Goal: Book appointment/travel/reservation

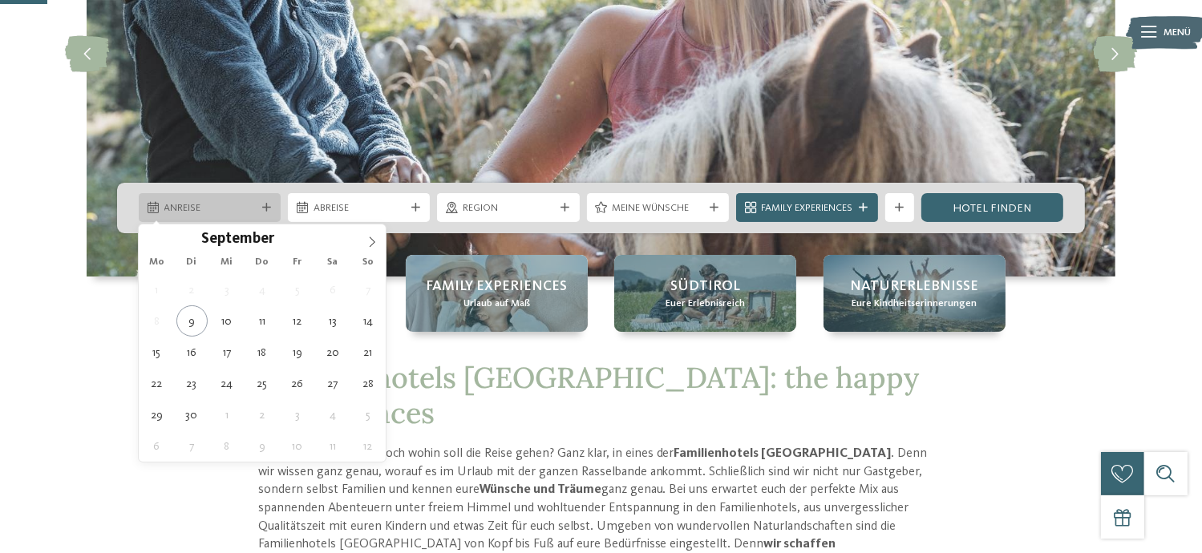
click at [268, 209] on icon at bounding box center [266, 208] width 9 height 9
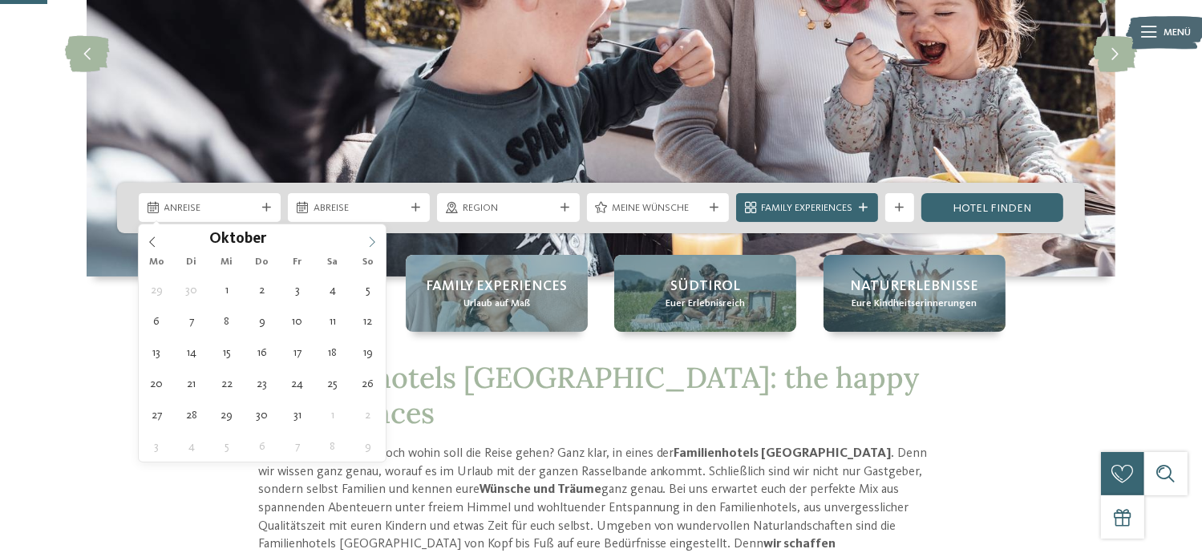
click at [379, 245] on span at bounding box center [372, 238] width 27 height 27
type input "****"
click at [379, 245] on span at bounding box center [372, 238] width 27 height 27
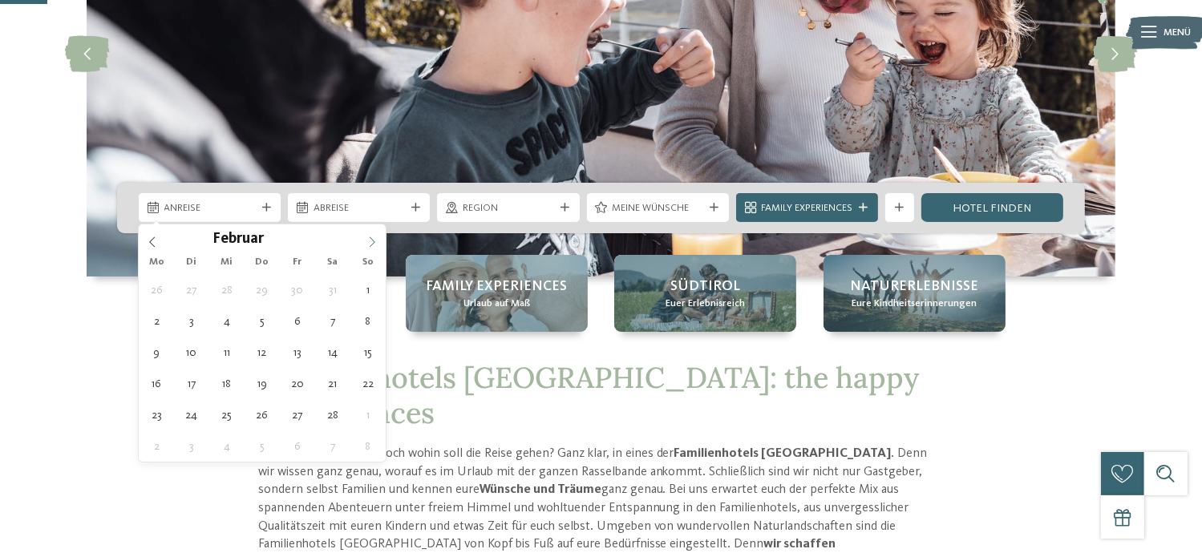
click at [379, 245] on span at bounding box center [372, 238] width 27 height 27
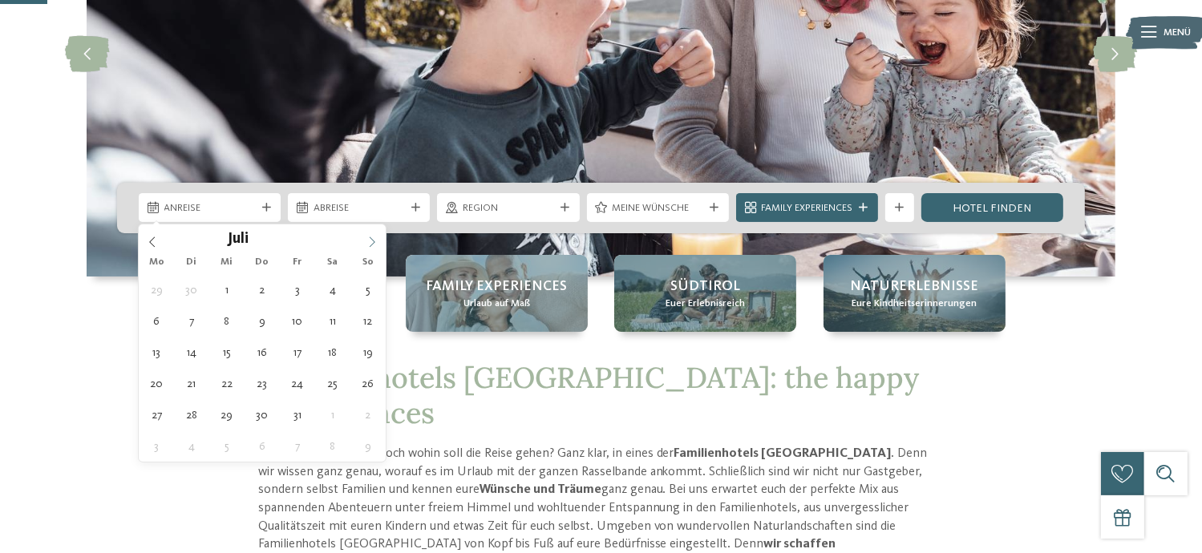
click at [379, 245] on span at bounding box center [372, 238] width 27 height 27
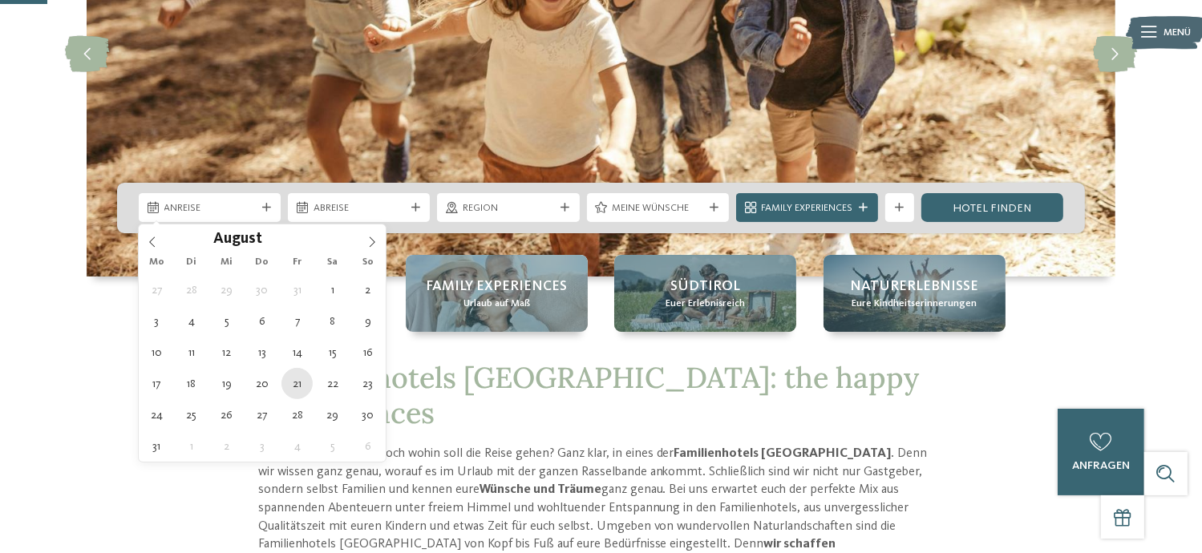
type div "21.08.2026"
type input "****"
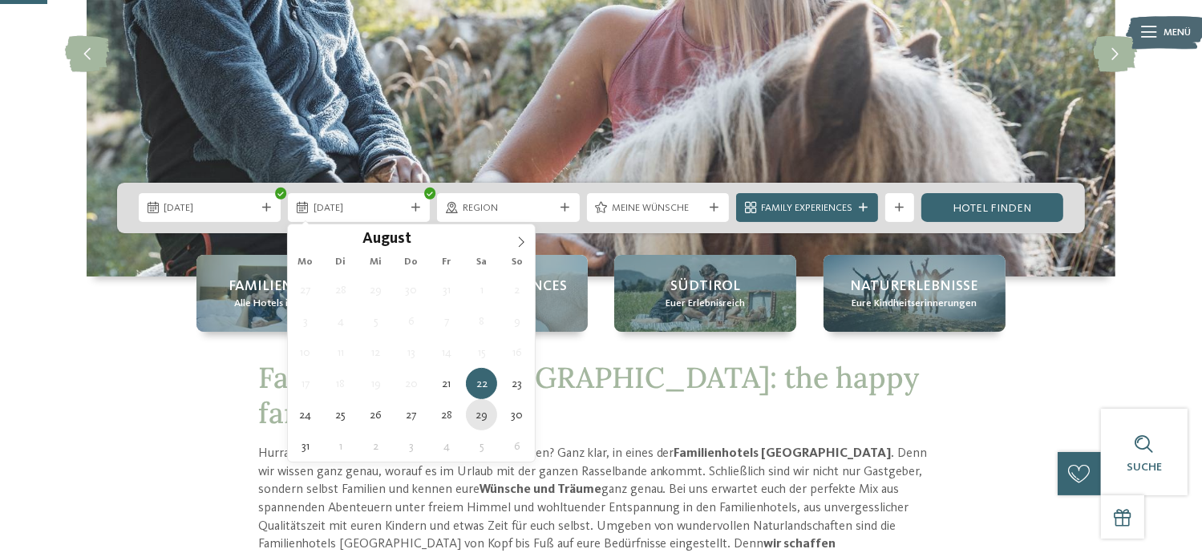
type div "29.08.2026"
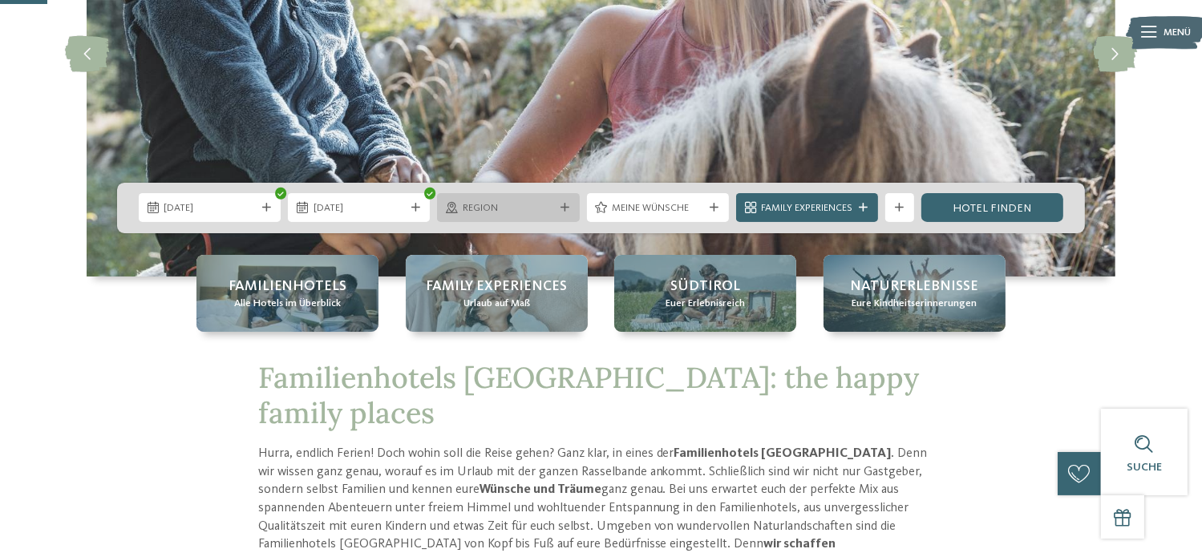
click at [506, 206] on span "Region" at bounding box center [508, 208] width 91 height 14
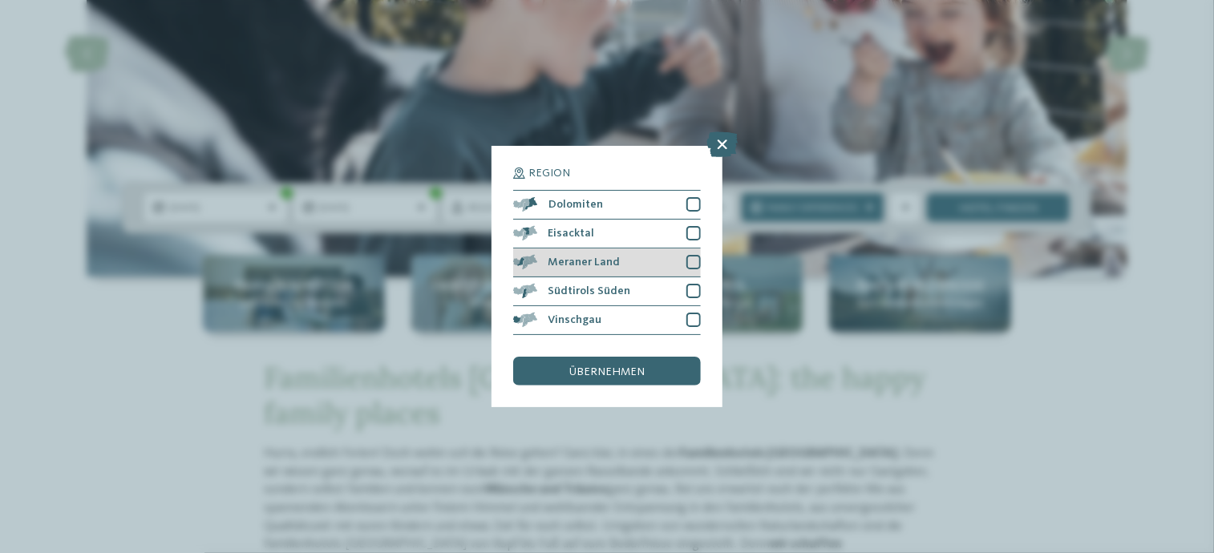
click at [696, 267] on div at bounding box center [694, 262] width 14 height 14
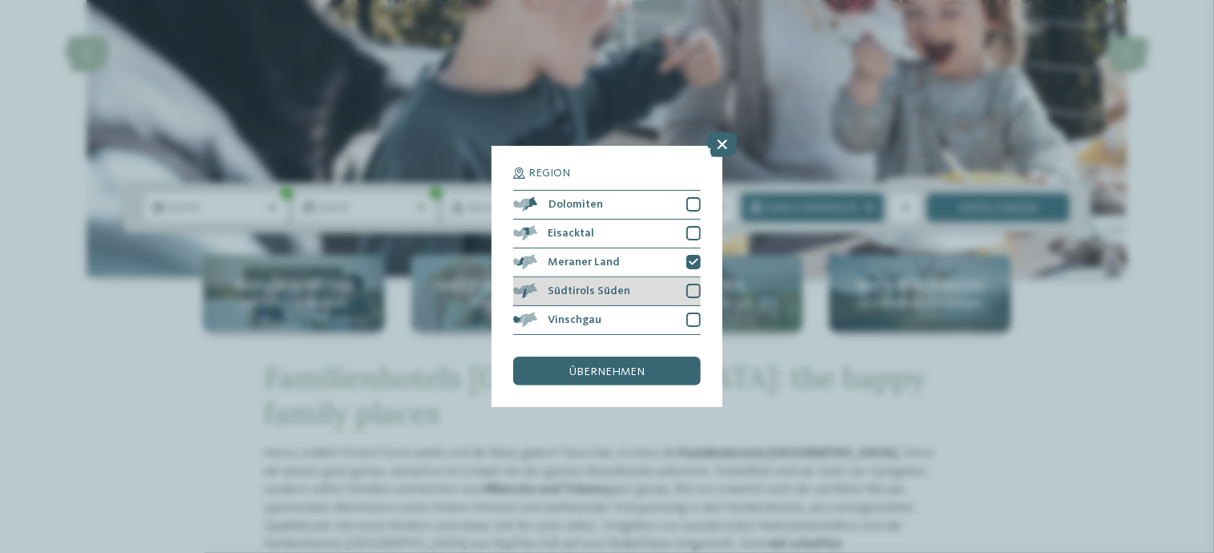
click at [695, 294] on div at bounding box center [694, 291] width 14 height 14
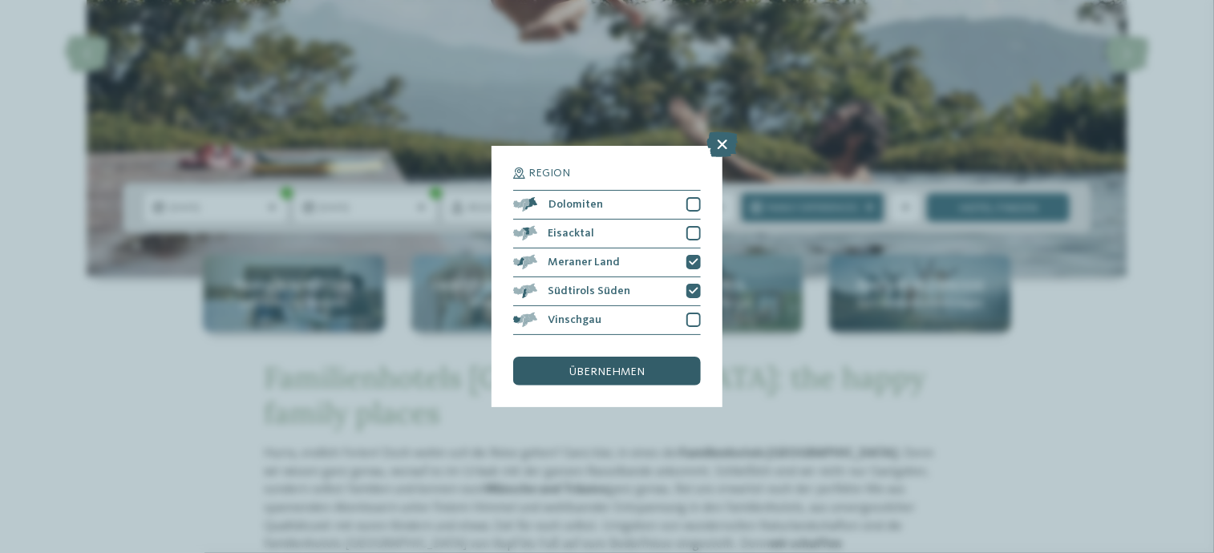
click at [616, 375] on span "übernehmen" at bounding box center [607, 372] width 75 height 11
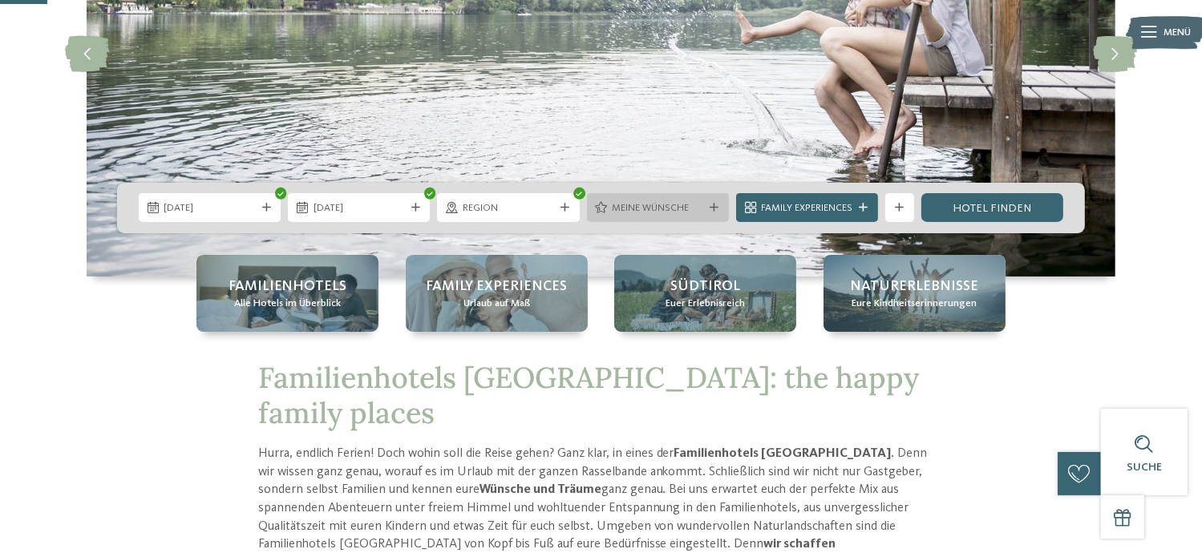
click at [661, 211] on span "Meine Wünsche" at bounding box center [657, 208] width 91 height 14
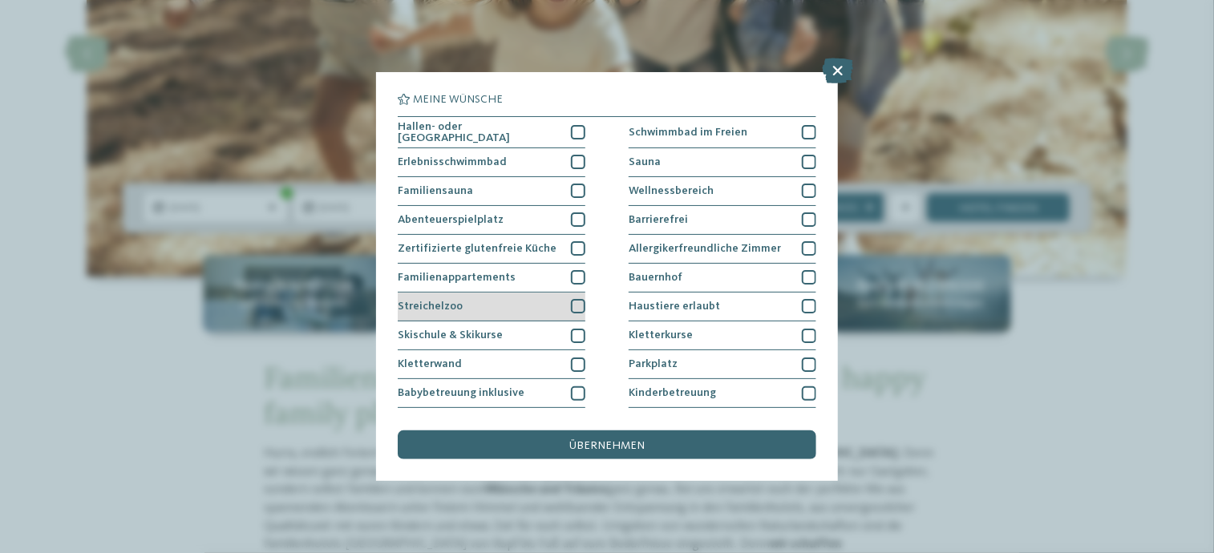
click at [576, 306] on div at bounding box center [578, 306] width 14 height 14
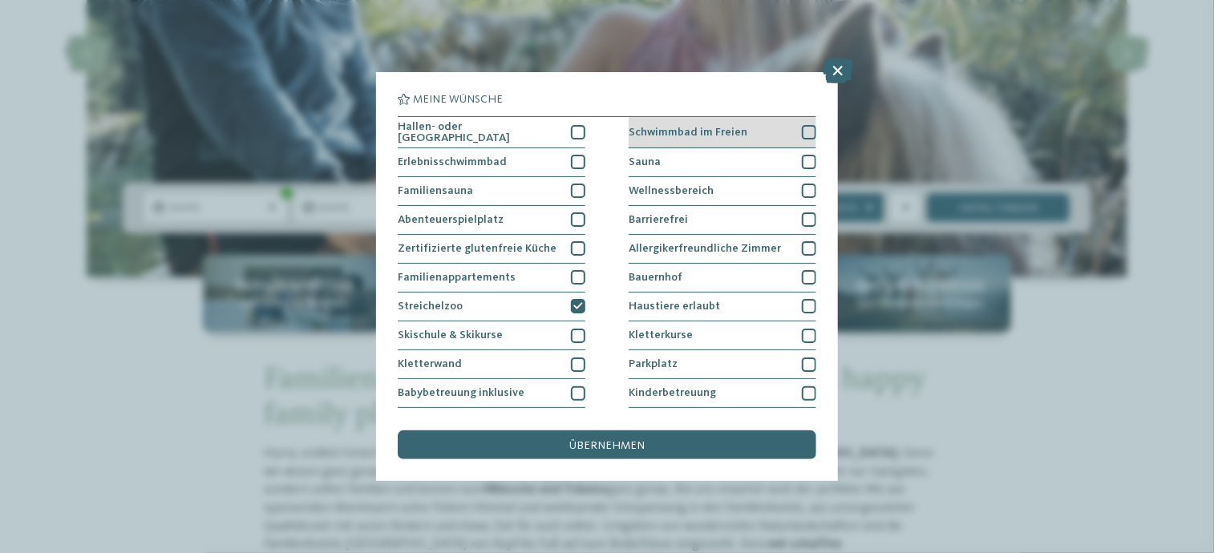
click at [806, 132] on div at bounding box center [809, 132] width 14 height 14
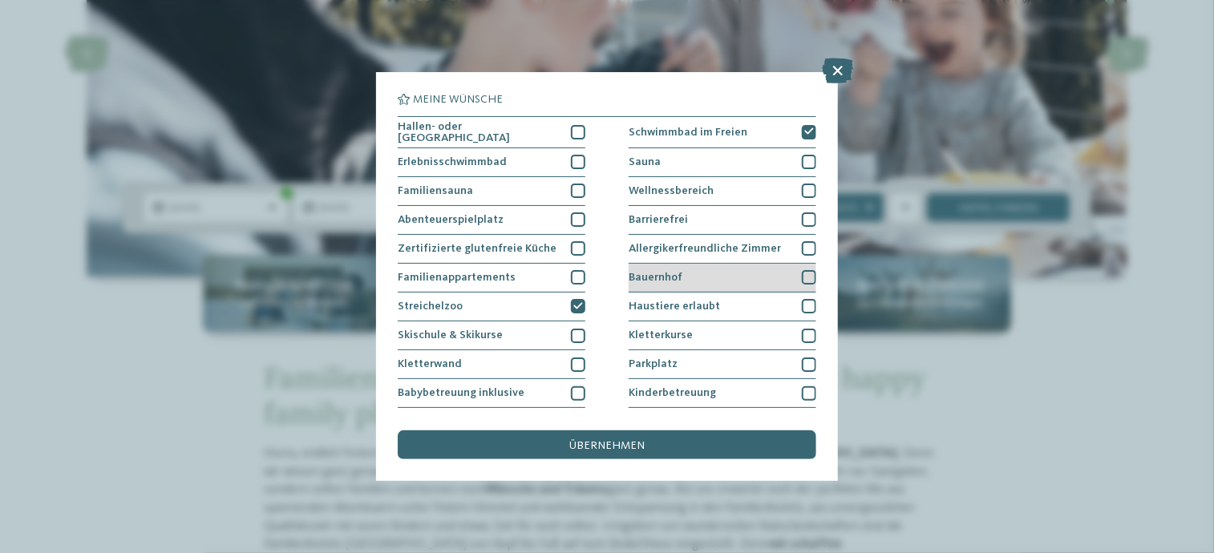
click at [802, 278] on div at bounding box center [809, 277] width 14 height 14
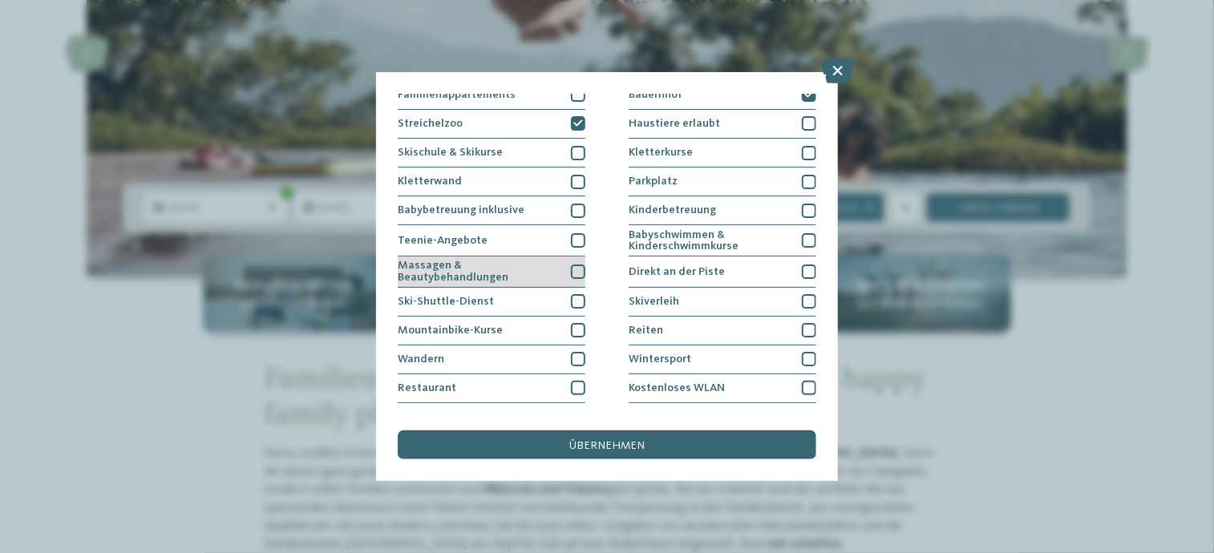
scroll to position [202, 0]
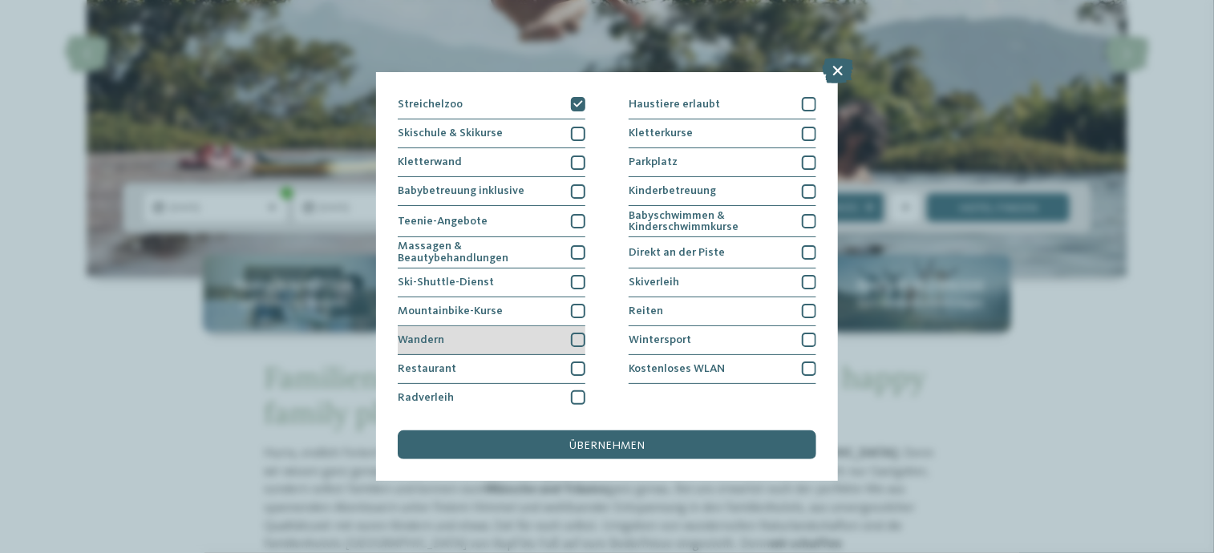
click at [574, 343] on div at bounding box center [578, 340] width 14 height 14
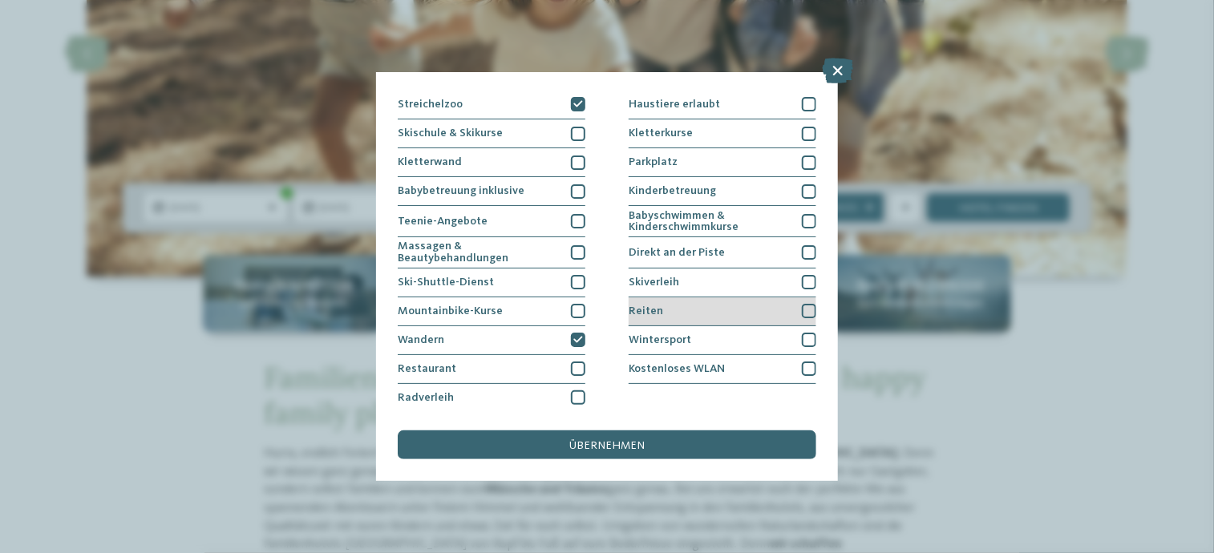
click at [802, 309] on div at bounding box center [809, 311] width 14 height 14
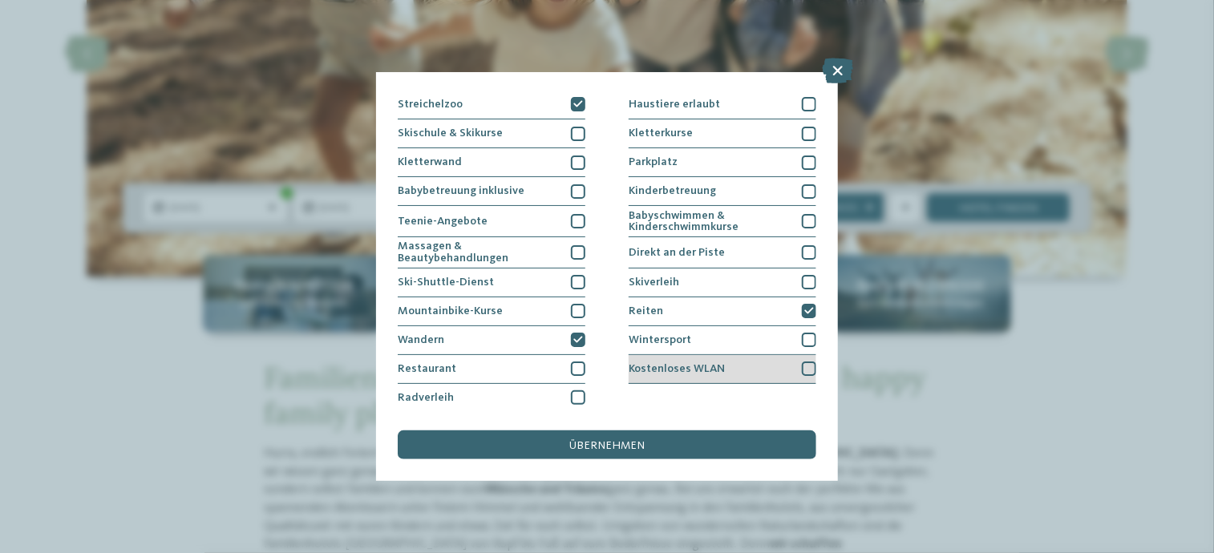
click at [802, 363] on div at bounding box center [809, 369] width 14 height 14
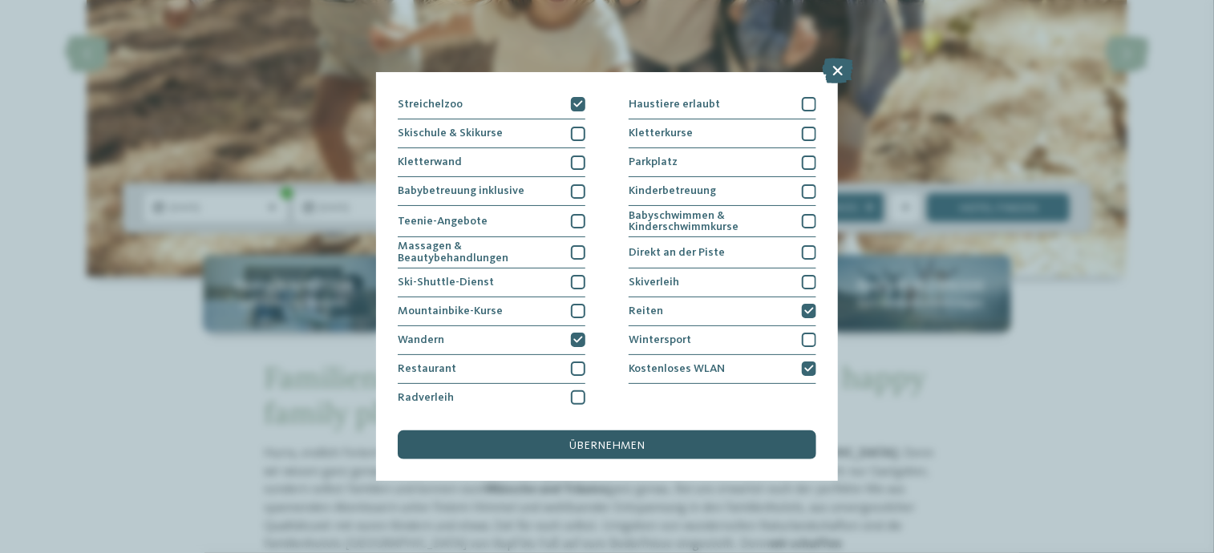
click at [691, 452] on div "übernehmen" at bounding box center [607, 445] width 419 height 29
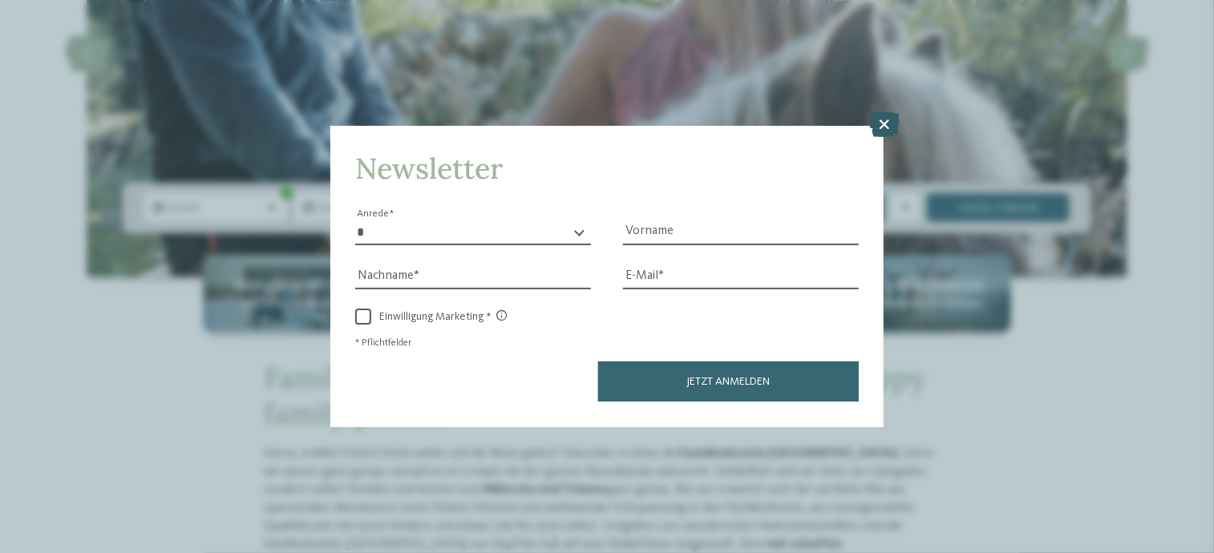
click at [883, 128] on icon at bounding box center [884, 125] width 31 height 26
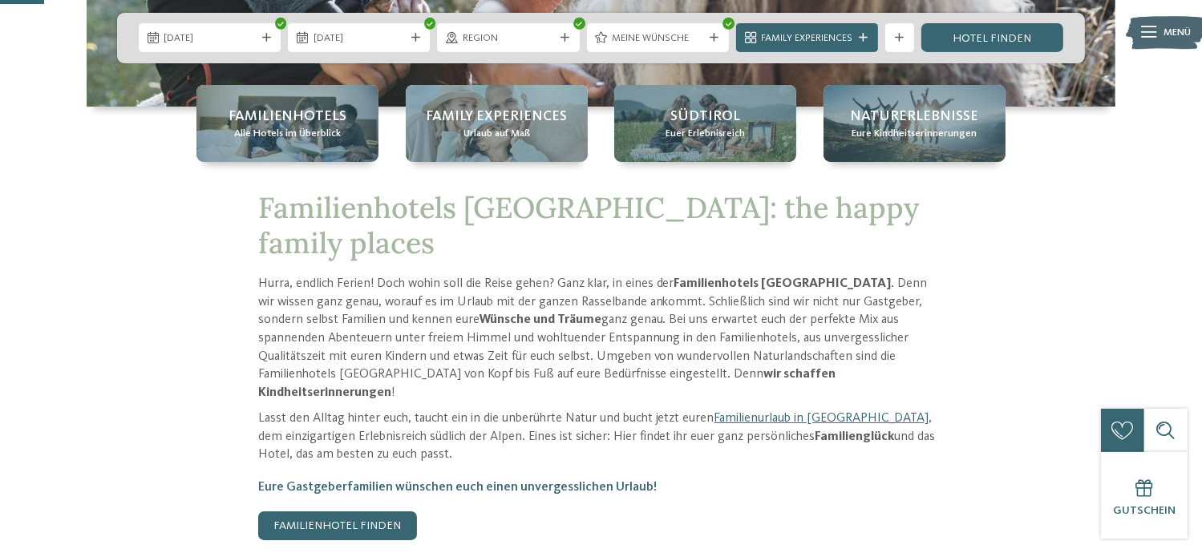
scroll to position [241, 0]
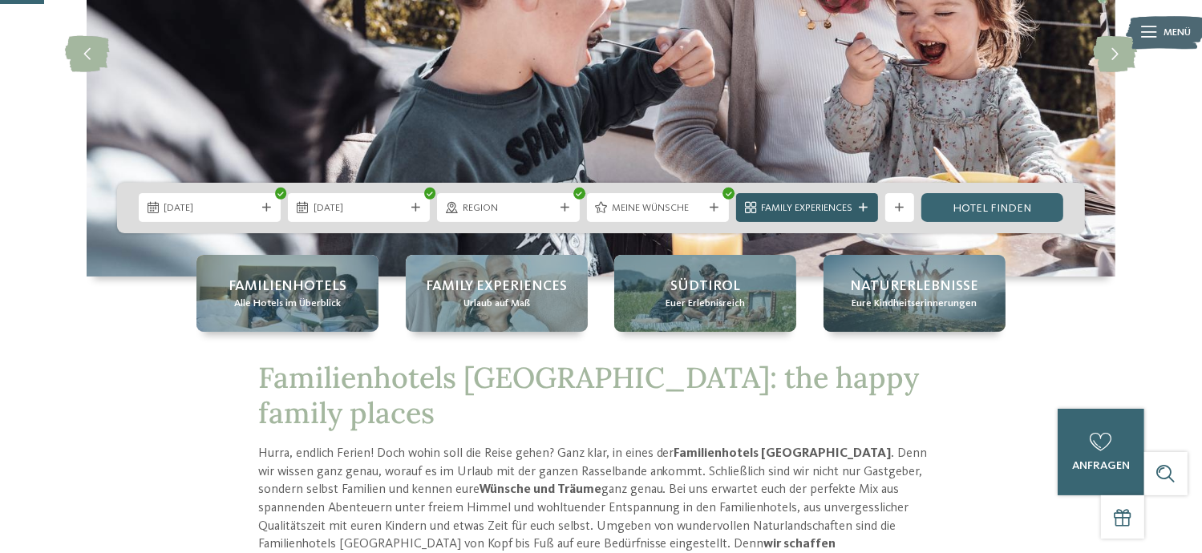
click at [821, 205] on span "Family Experiences" at bounding box center [806, 208] width 91 height 14
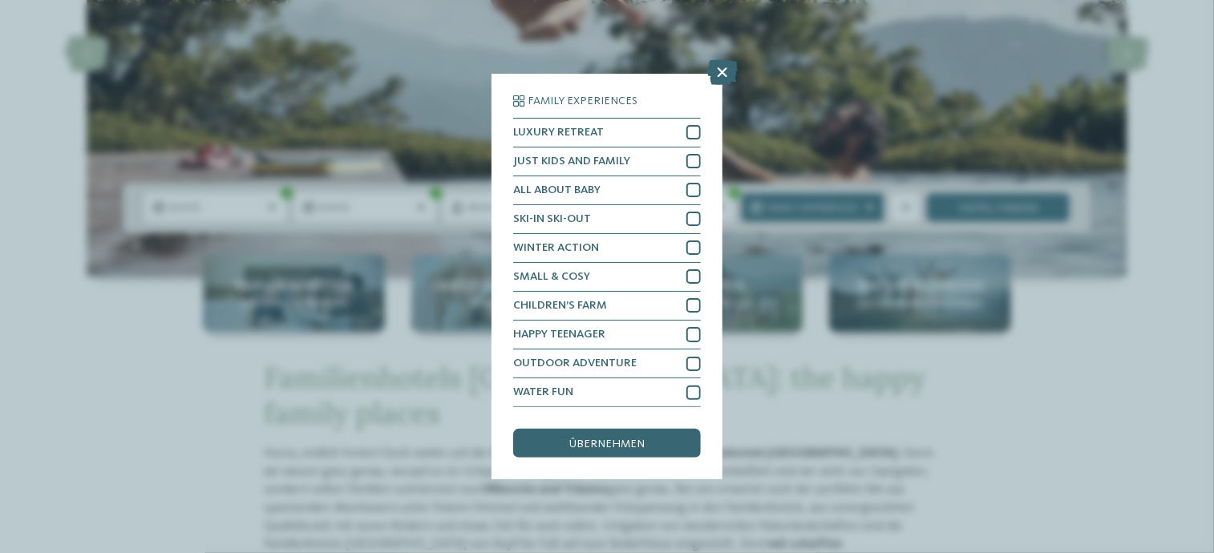
click at [1102, 359] on div "Family Experiences LUXURY RETREAT JUST KIDS AND FAMILY" at bounding box center [607, 276] width 1214 height 553
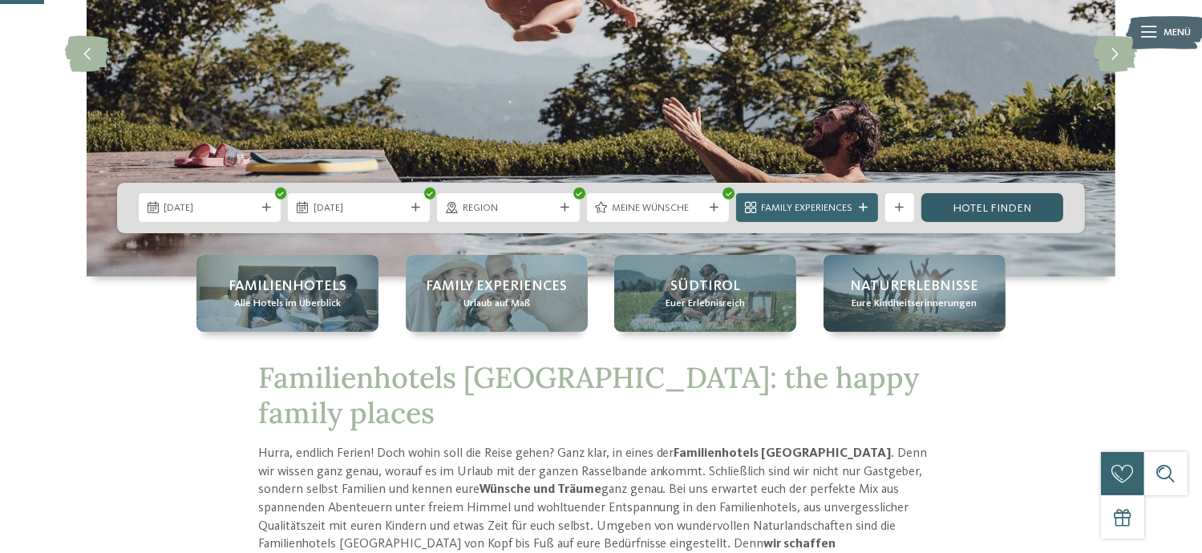
click at [1016, 205] on link "Hotel finden" at bounding box center [993, 207] width 142 height 29
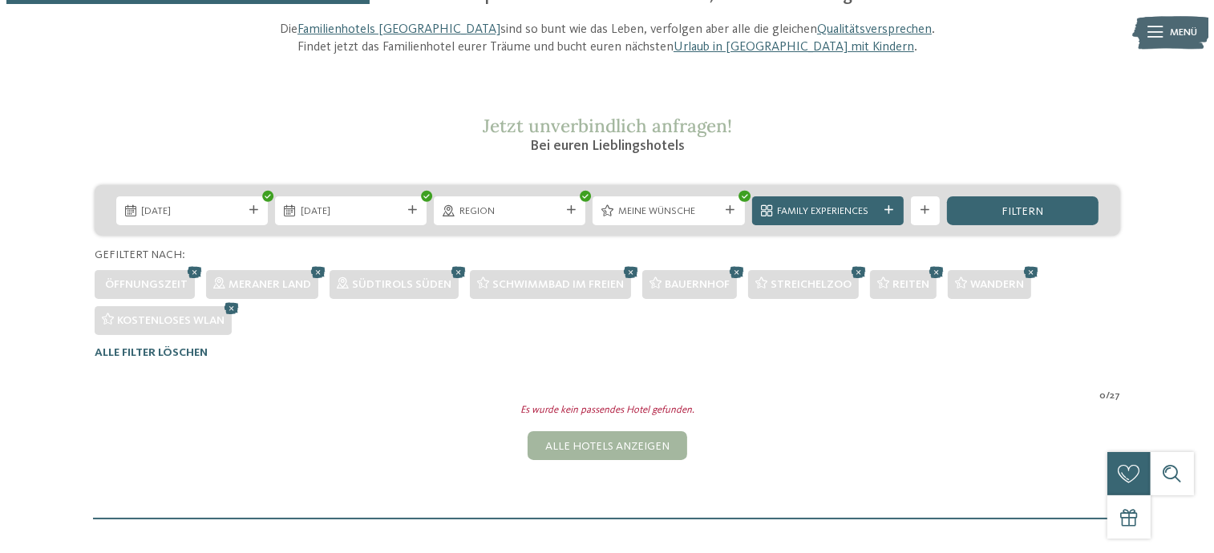
scroll to position [135, 0]
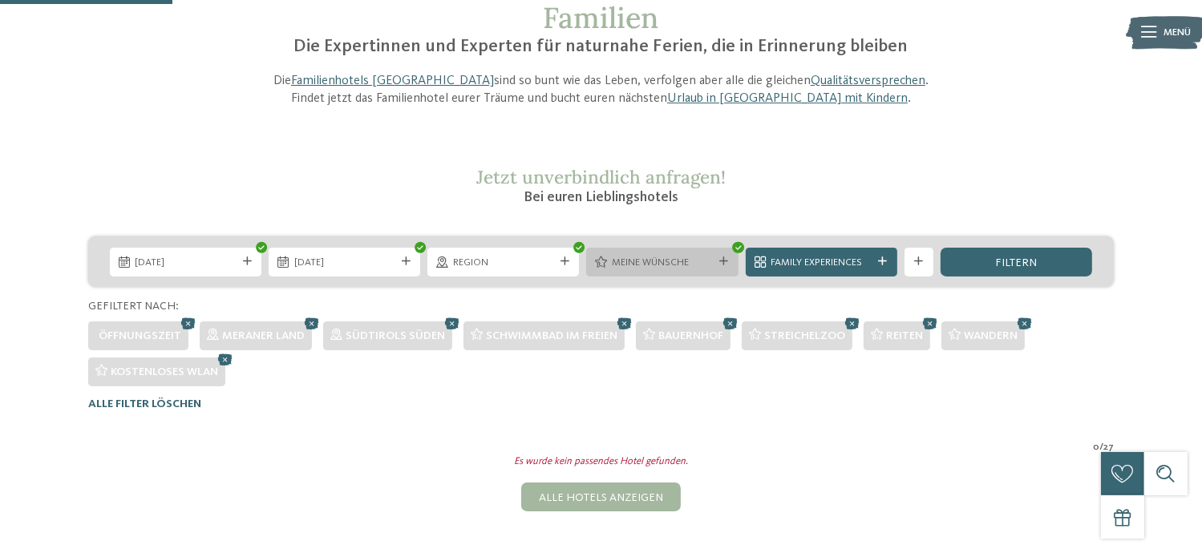
click at [730, 257] on div at bounding box center [724, 261] width 14 height 9
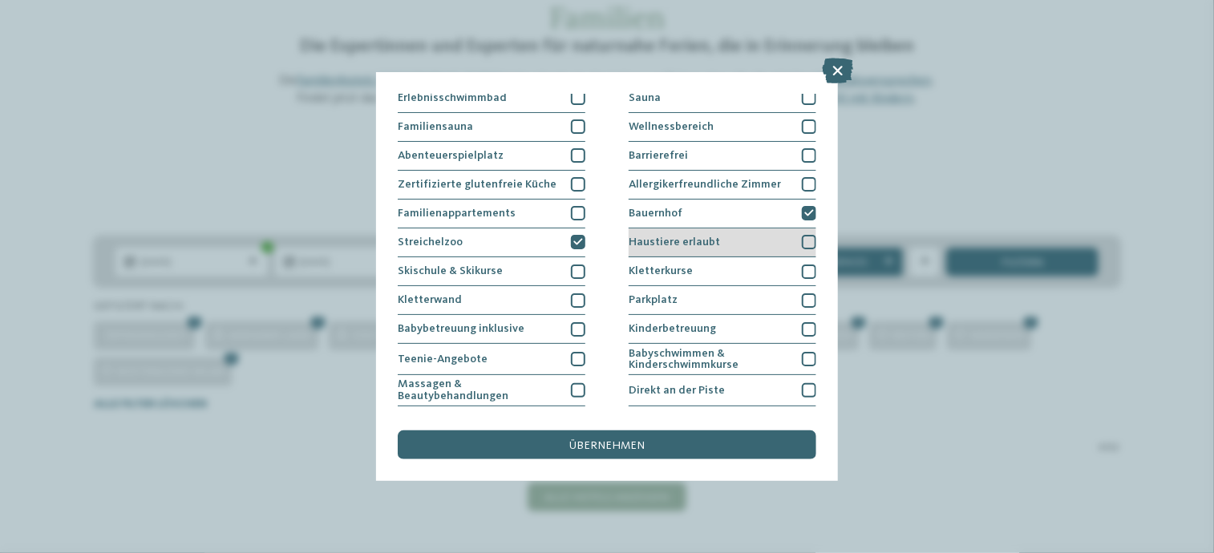
scroll to position [0, 0]
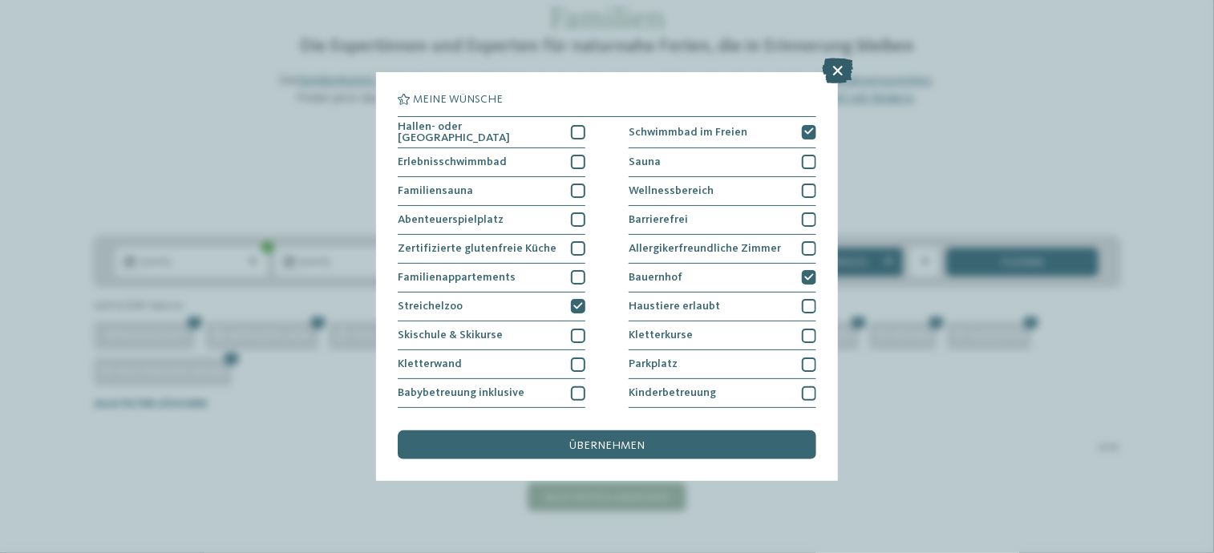
click at [837, 70] on icon at bounding box center [838, 71] width 31 height 26
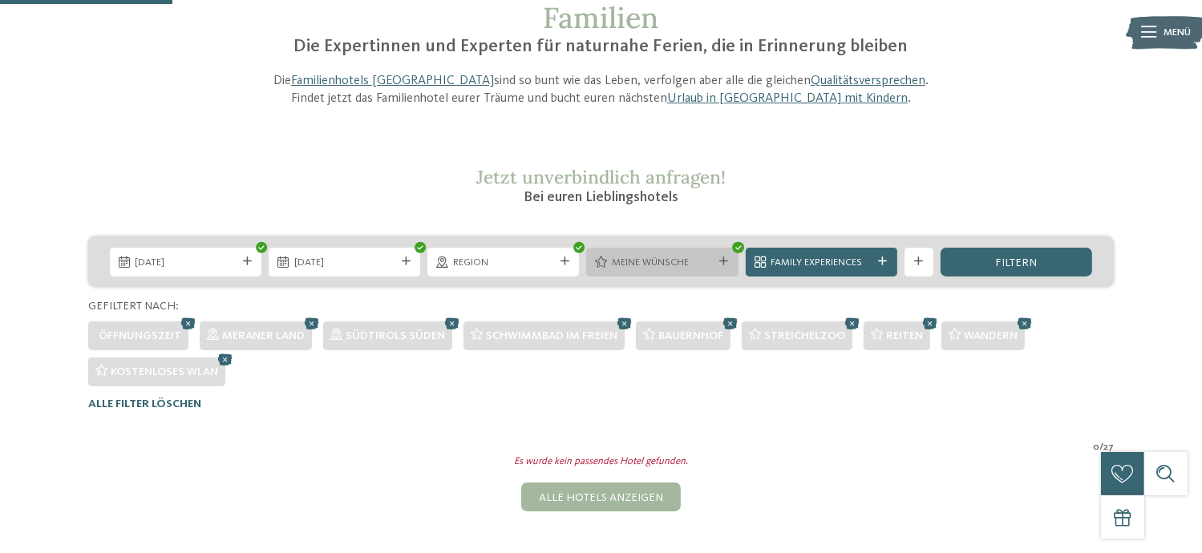
click at [738, 245] on icon at bounding box center [739, 248] width 6 height 6
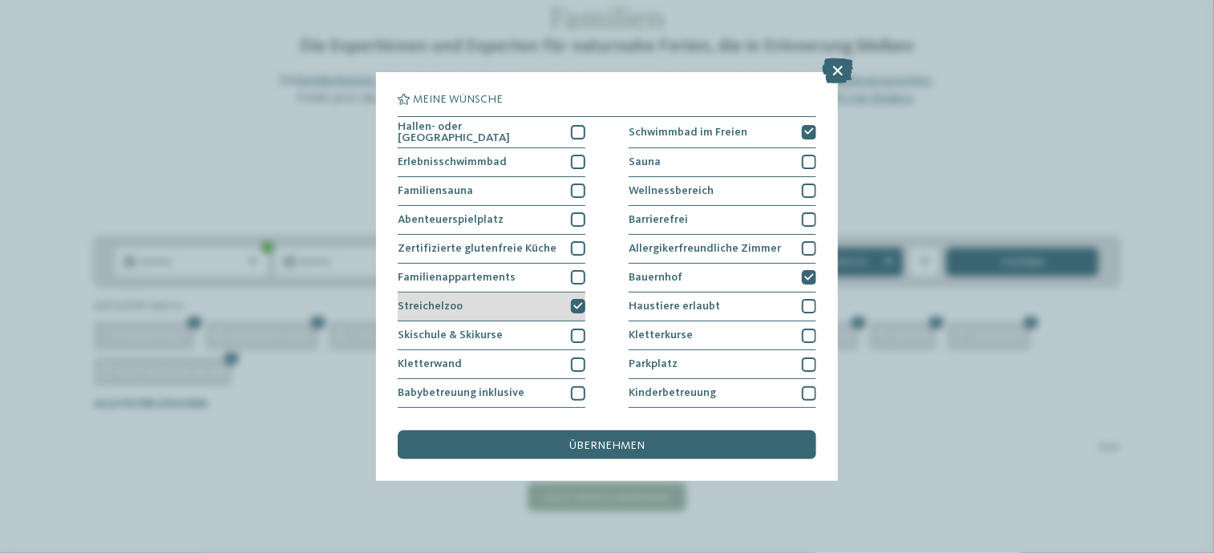
click at [581, 305] on div at bounding box center [578, 306] width 14 height 14
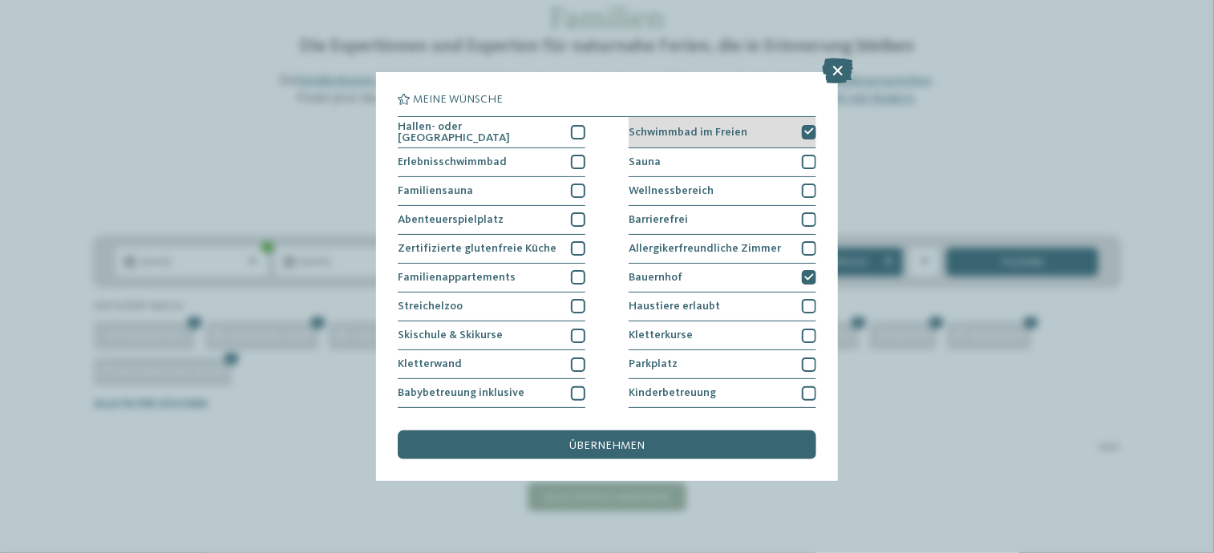
click at [805, 134] on icon at bounding box center [810, 132] width 10 height 9
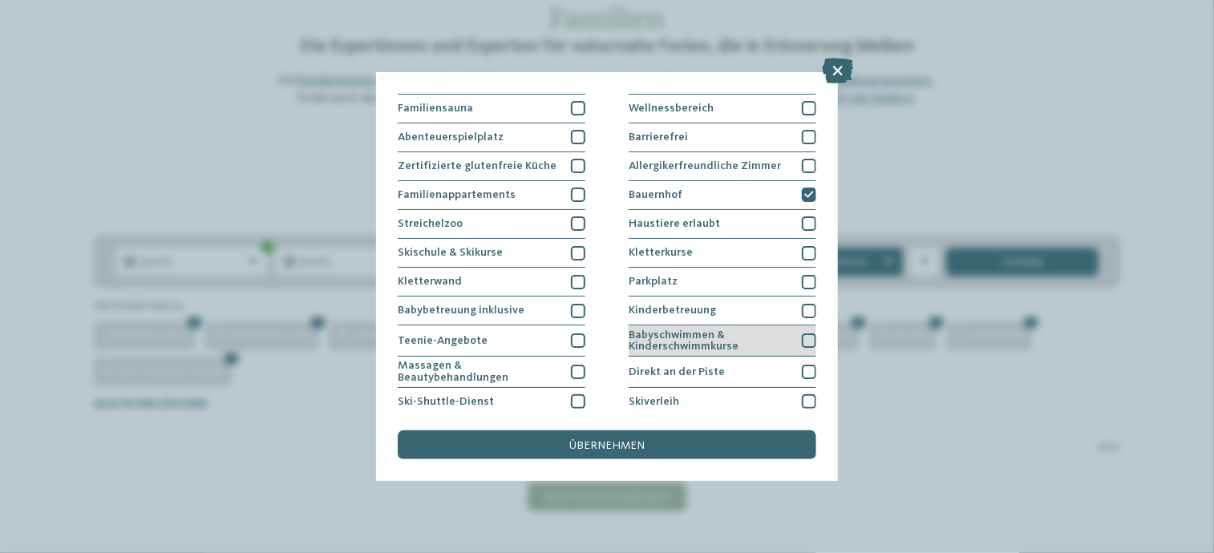
scroll to position [160, 0]
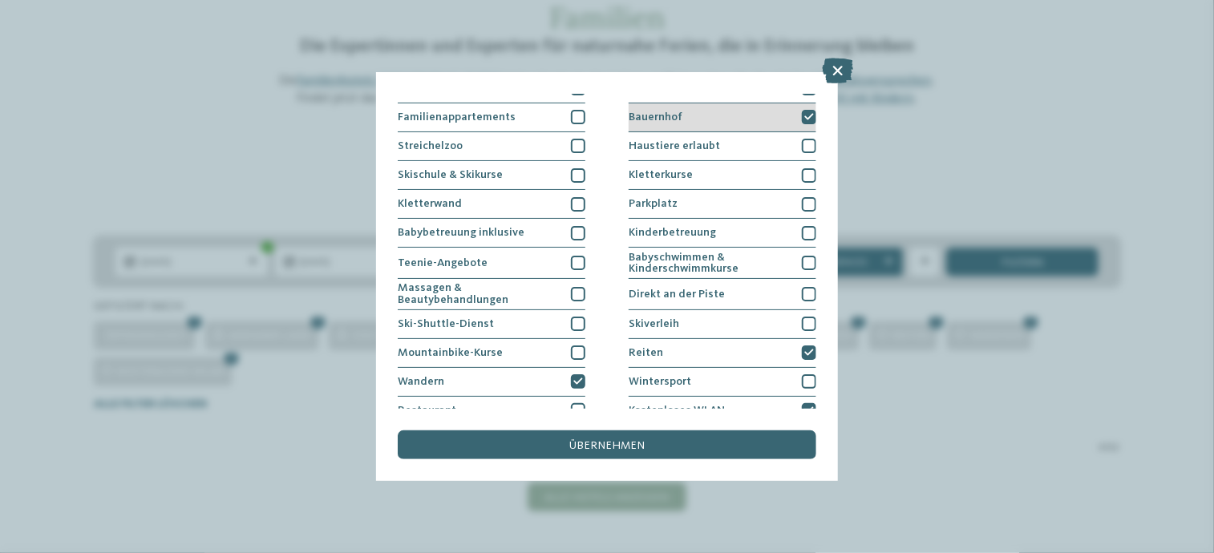
click at [805, 113] on icon at bounding box center [810, 117] width 10 height 9
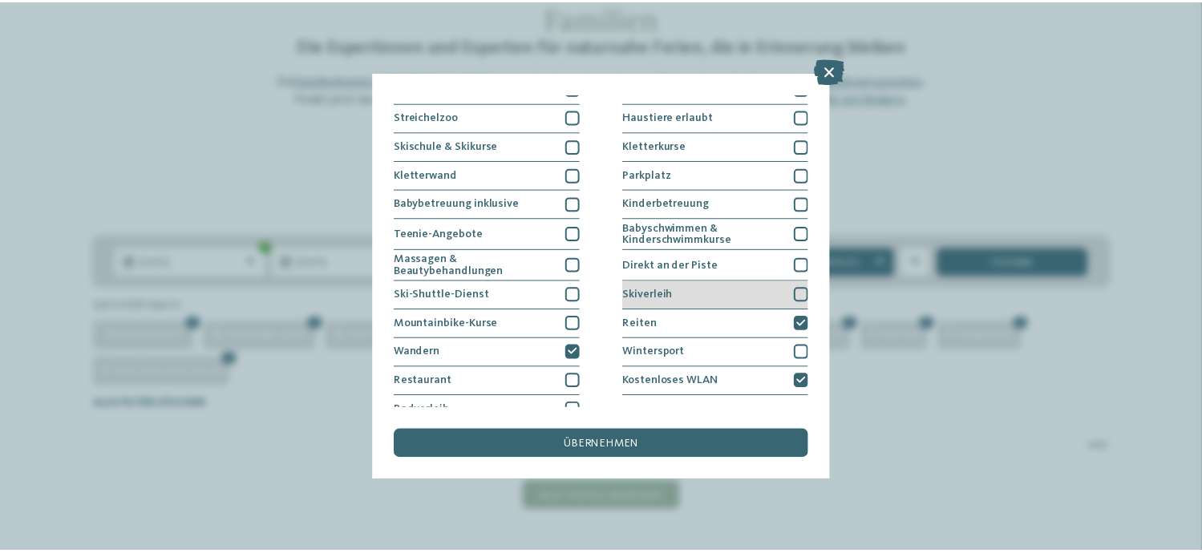
scroll to position [202, 0]
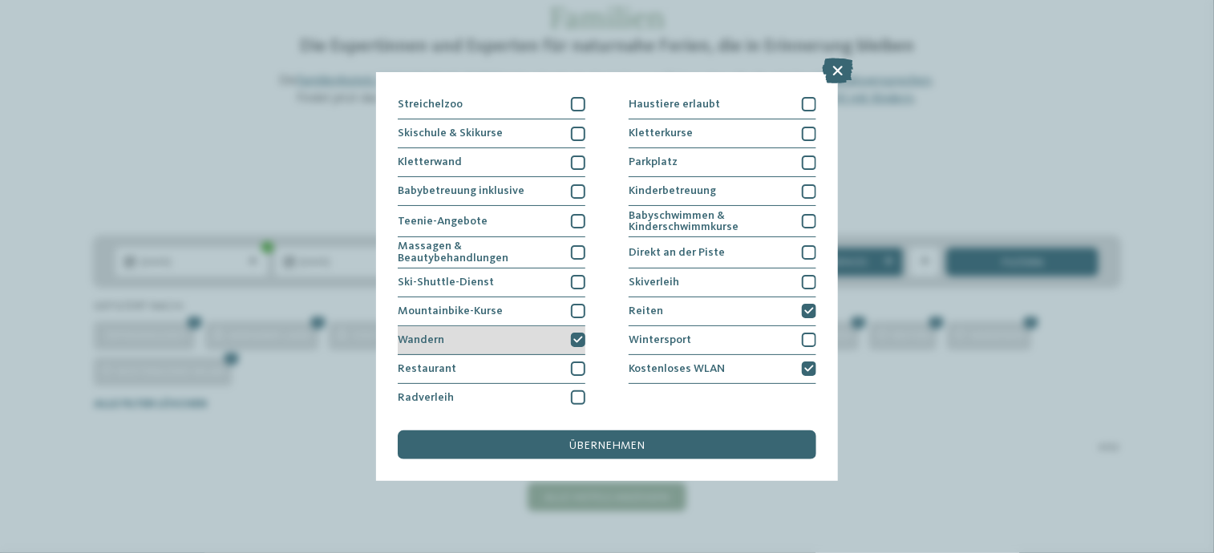
click at [574, 339] on icon at bounding box center [579, 340] width 10 height 9
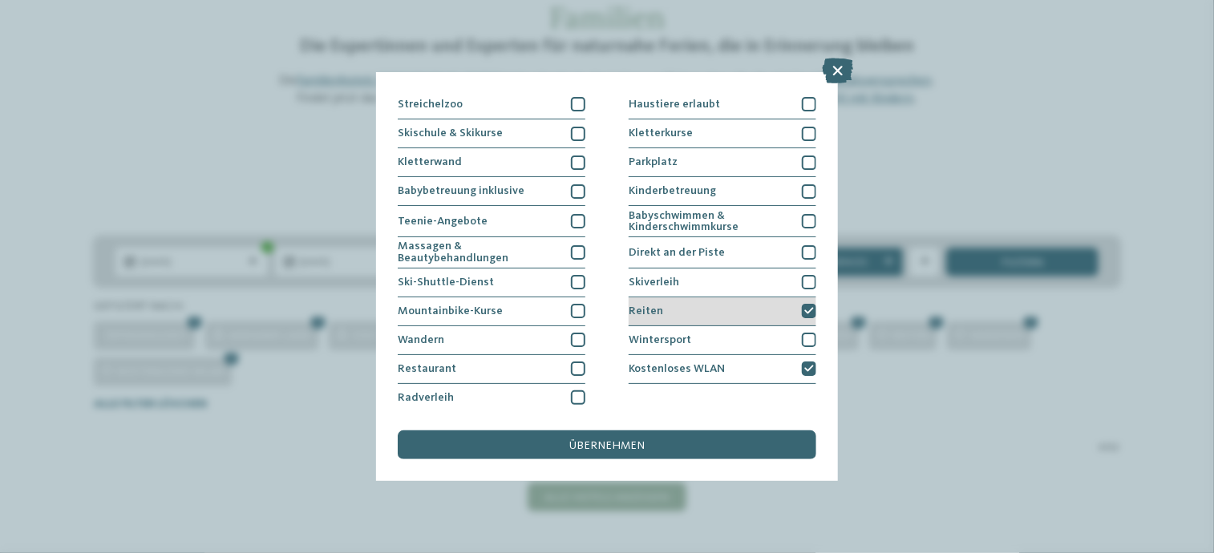
click at [805, 307] on icon at bounding box center [810, 311] width 10 height 9
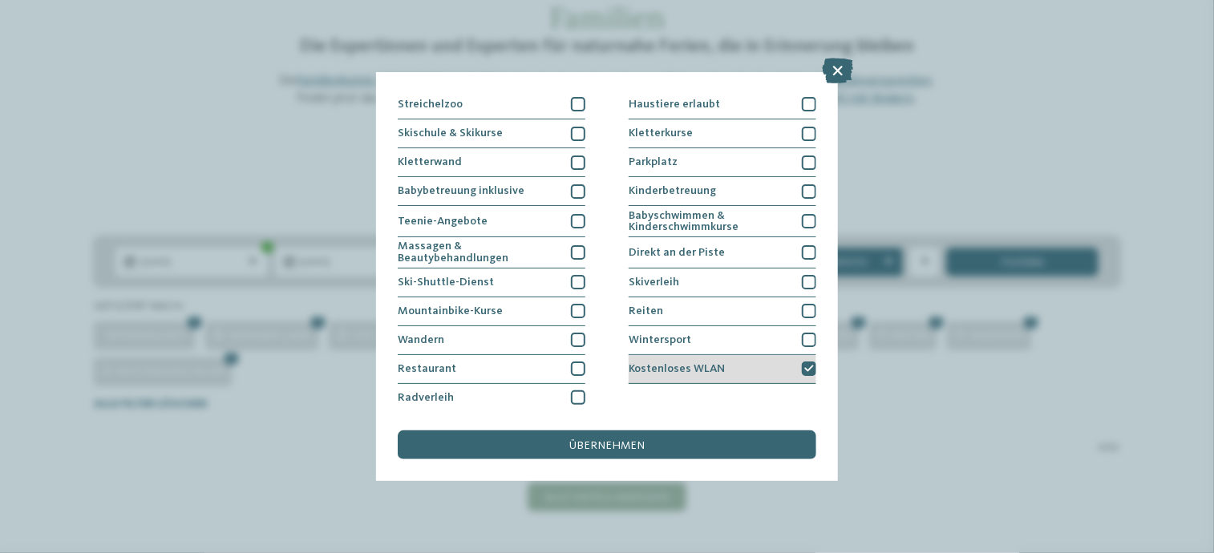
click at [802, 370] on div at bounding box center [809, 369] width 14 height 14
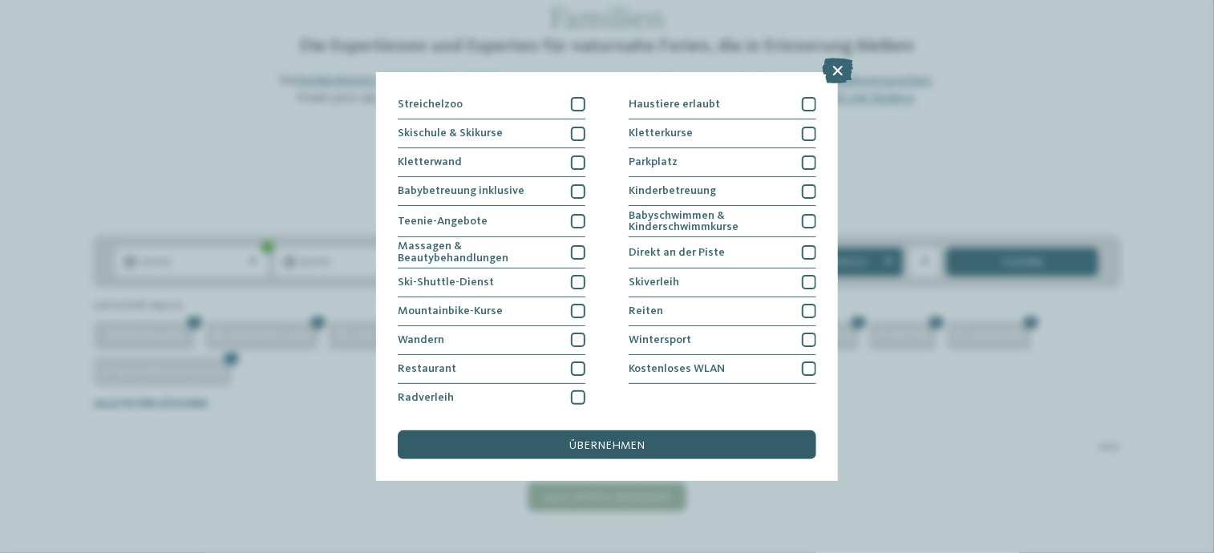
click at [744, 440] on div "übernehmen" at bounding box center [607, 445] width 419 height 29
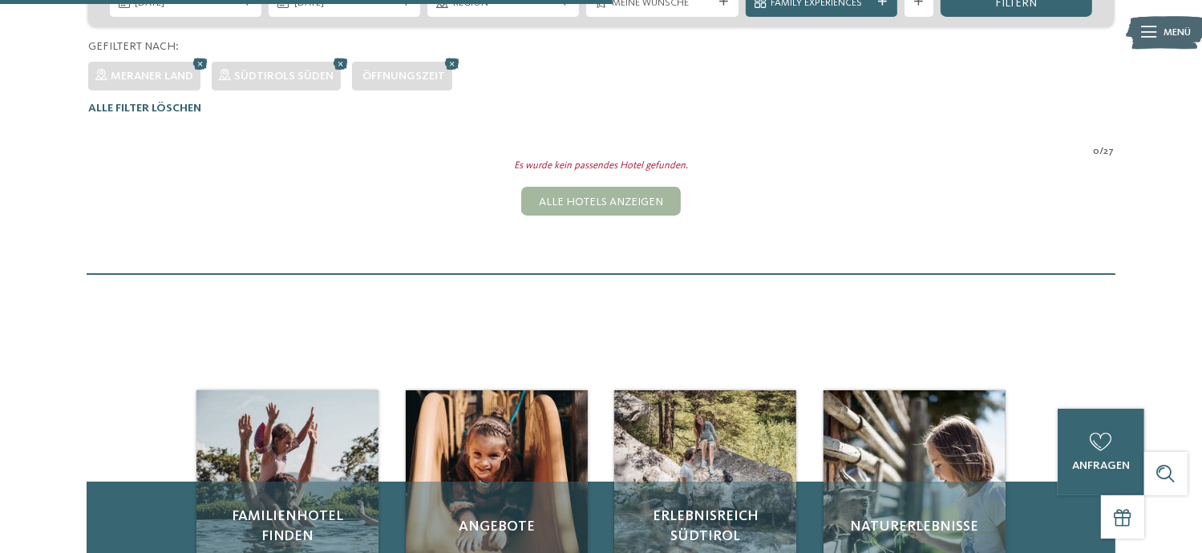
scroll to position [63, 0]
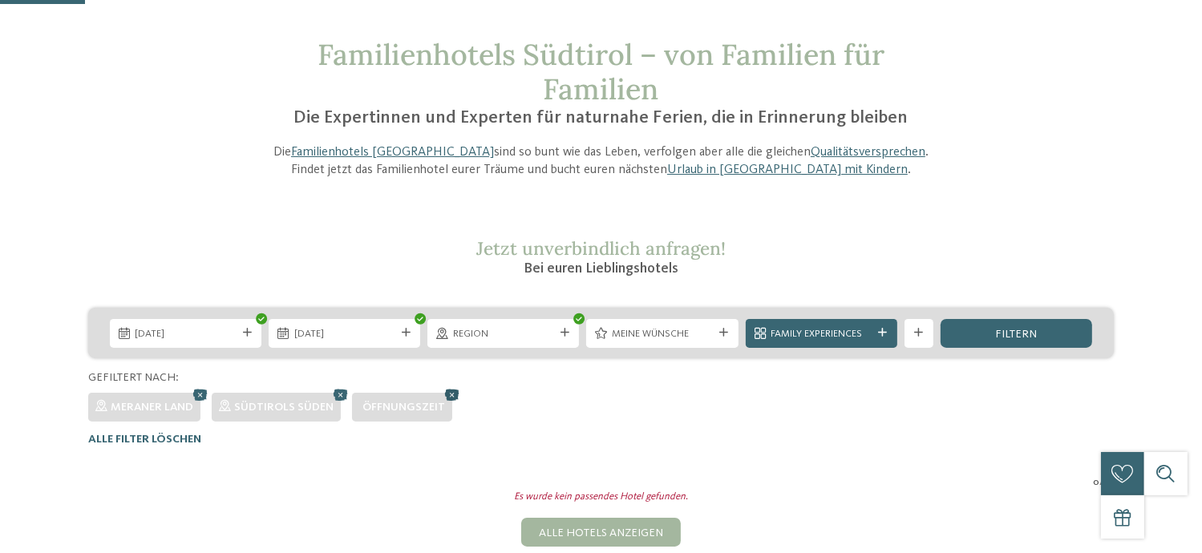
click at [448, 389] on icon at bounding box center [453, 394] width 22 height 19
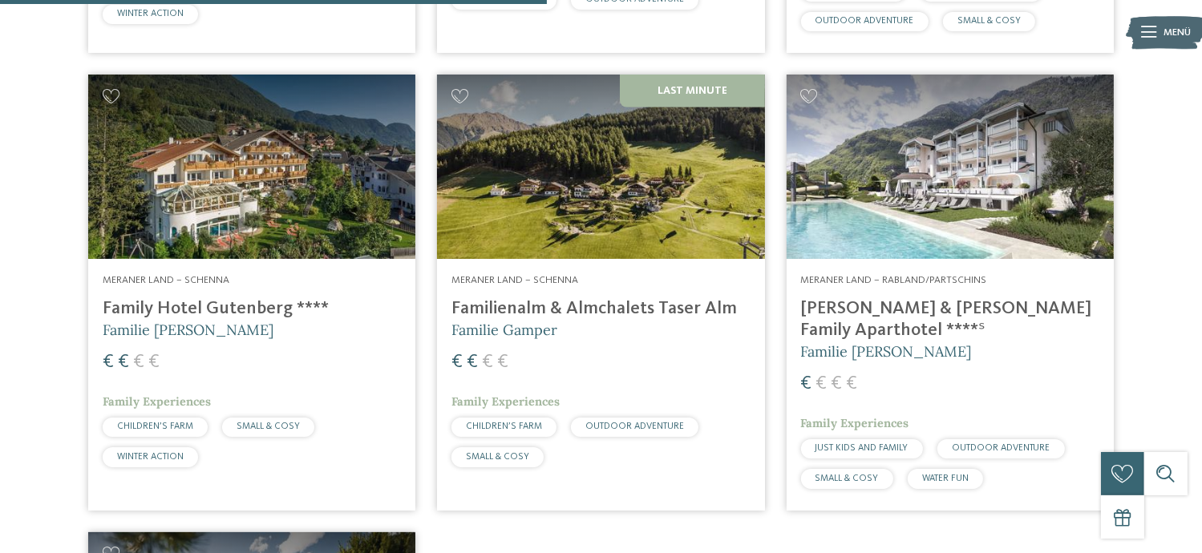
scroll to position [1027, 0]
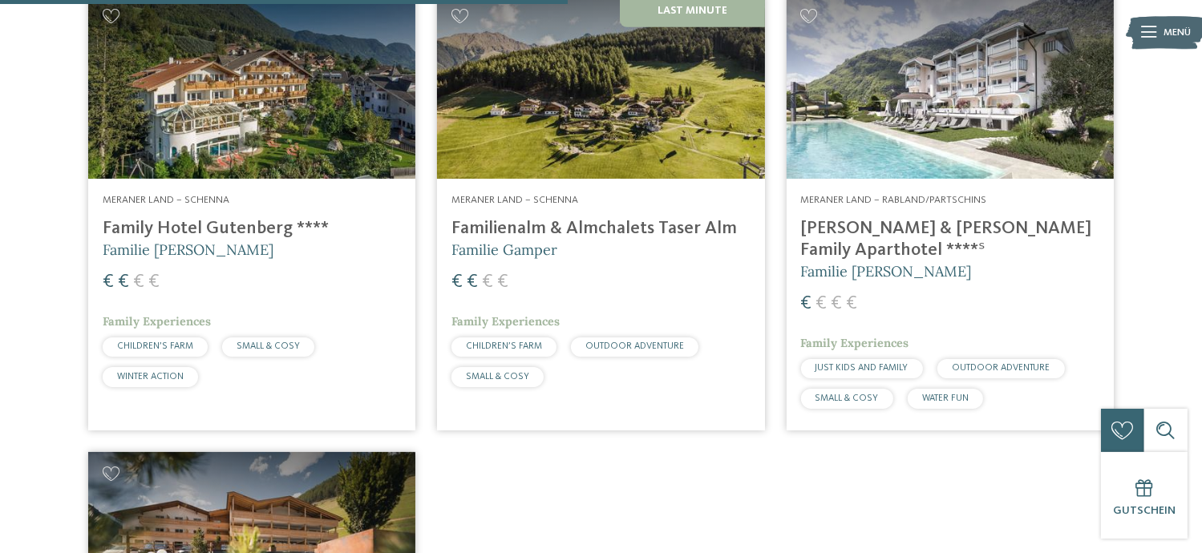
click at [602, 108] on img at bounding box center [600, 86] width 327 height 184
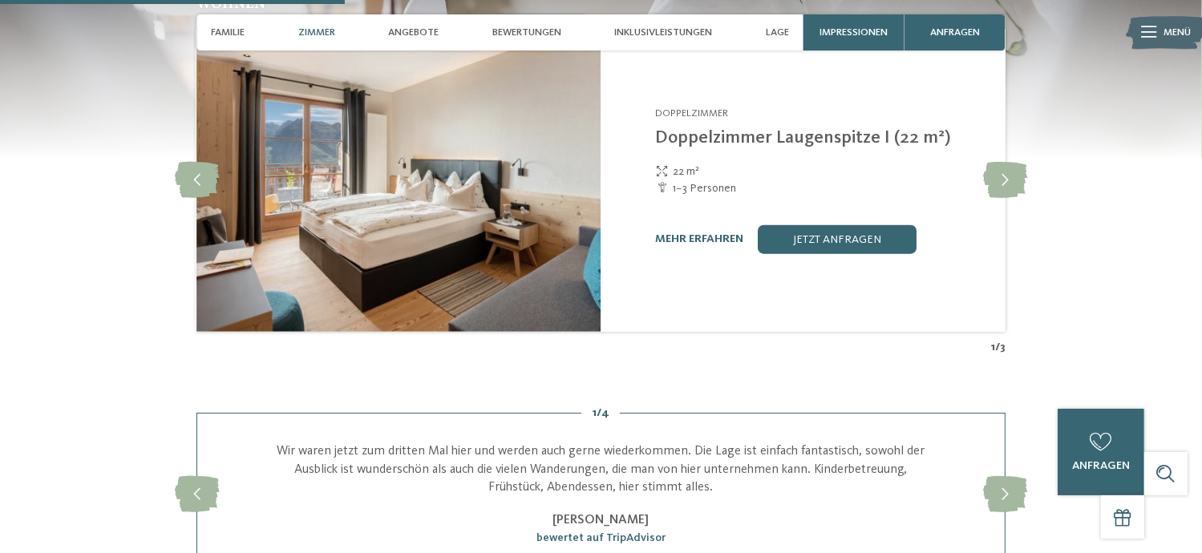
scroll to position [1604, 0]
